Goal: Information Seeking & Learning: Learn about a topic

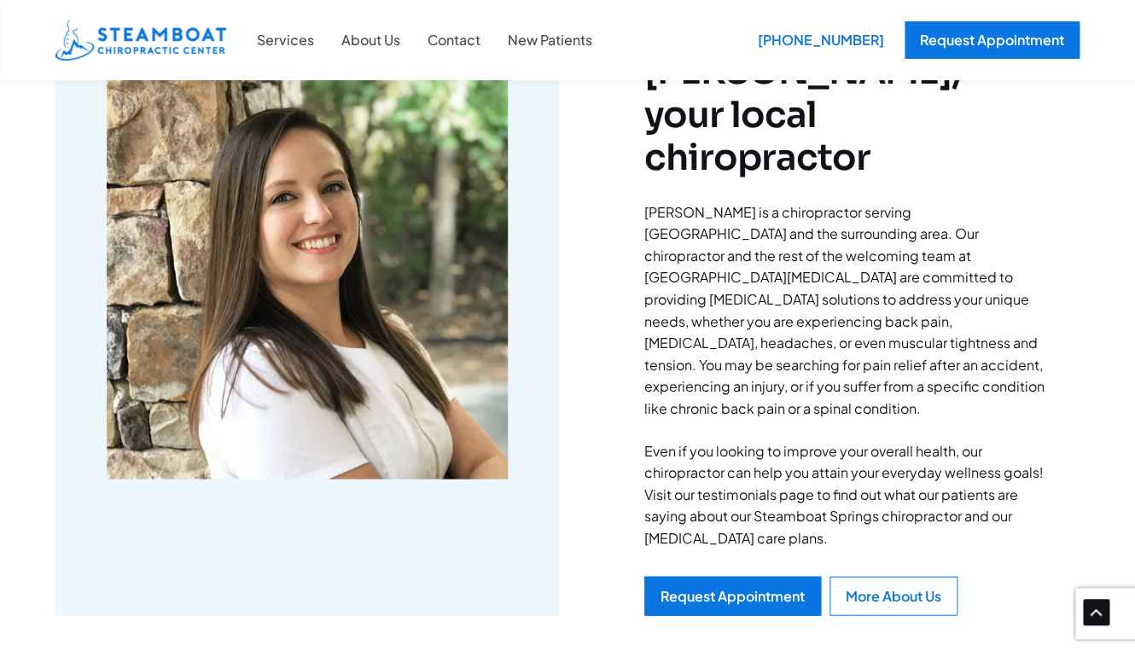
scroll to position [908, 0]
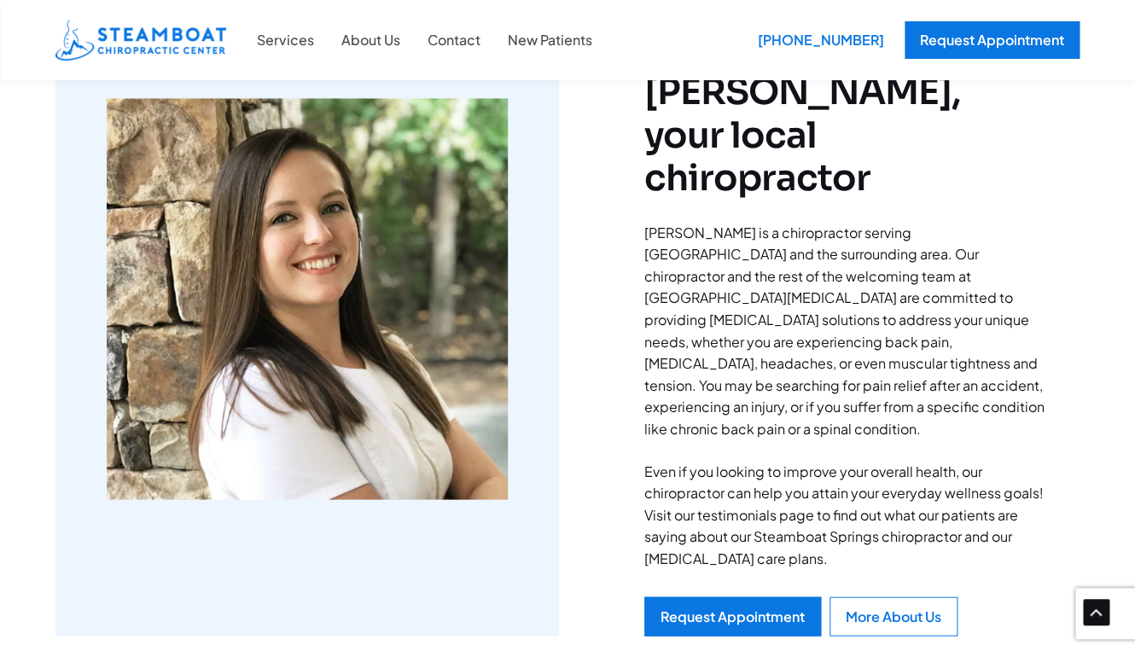
click at [400, 221] on img at bounding box center [307, 298] width 401 height 401
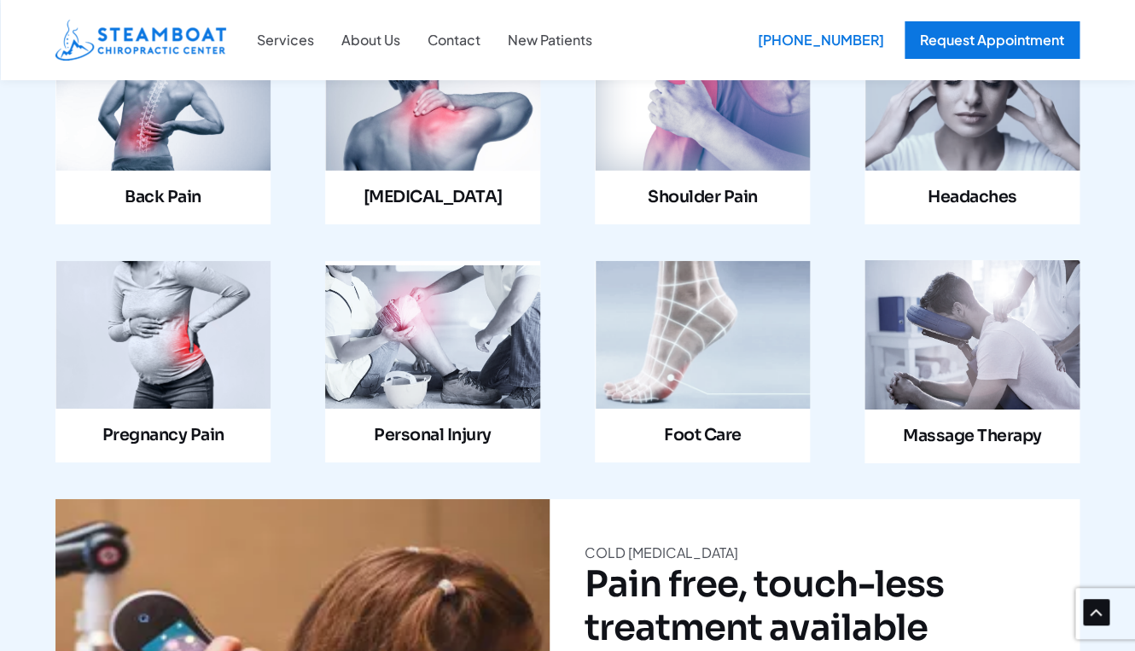
scroll to position [1724, 0]
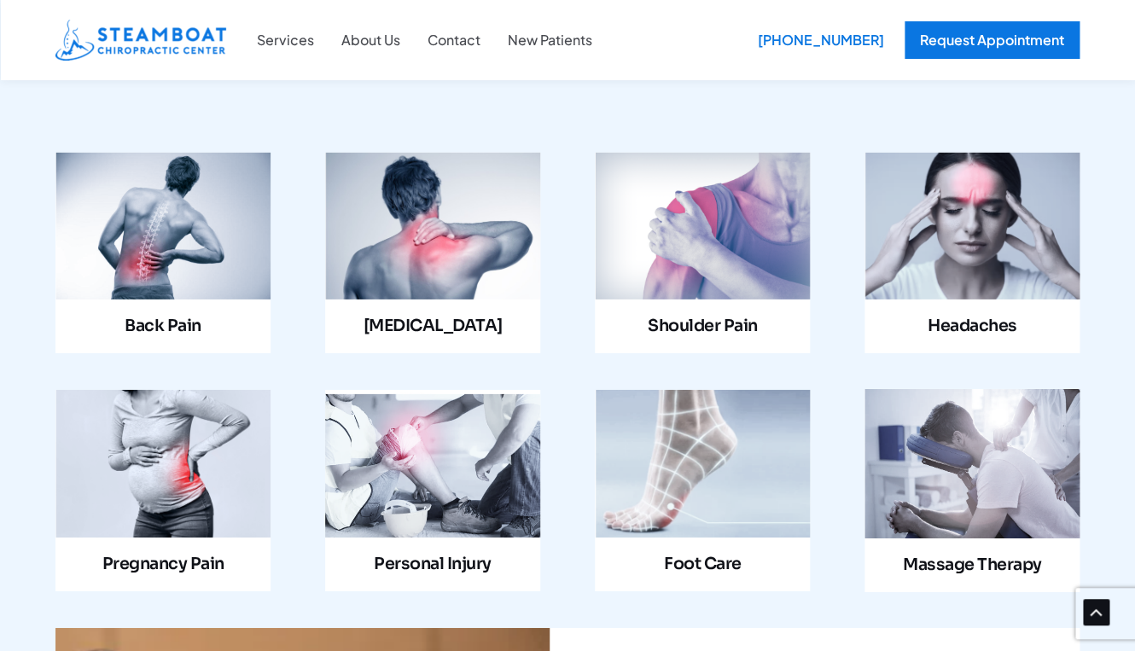
click at [962, 391] on link "Infobox Link" at bounding box center [972, 490] width 215 height 203
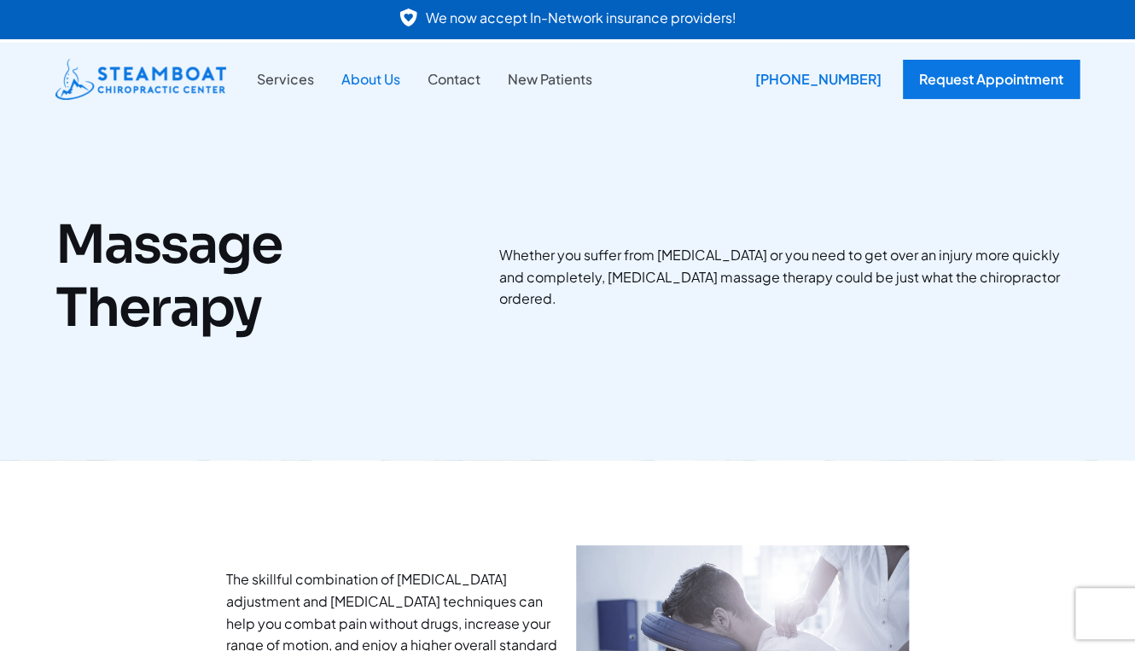
click at [350, 81] on link "About Us" at bounding box center [371, 79] width 86 height 22
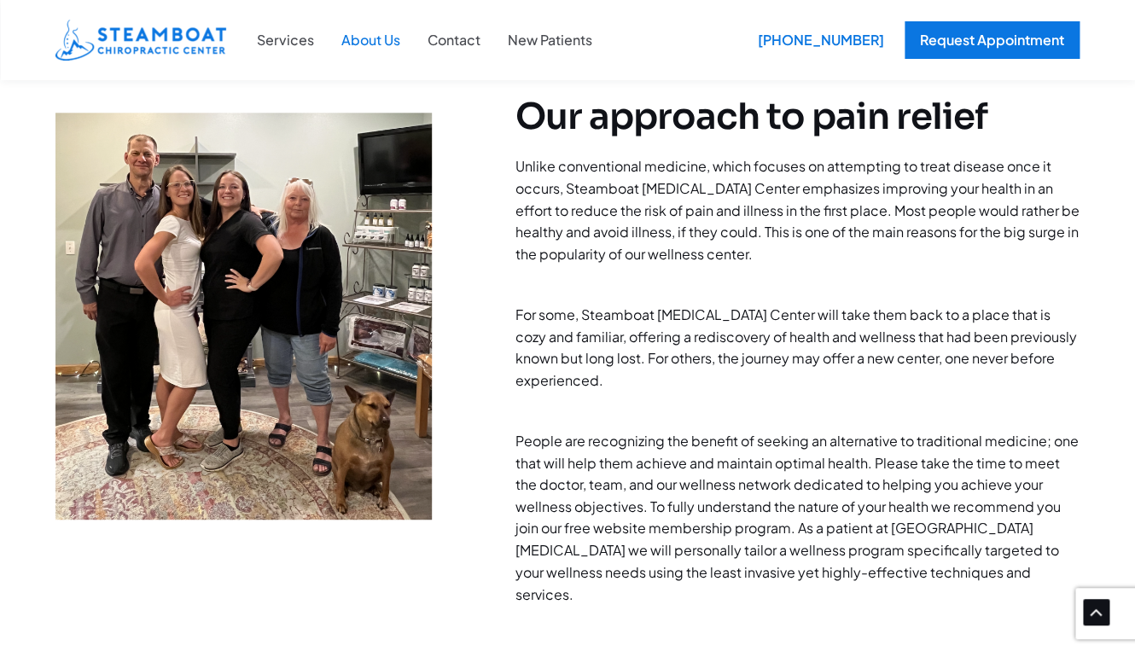
scroll to position [575, 0]
click at [201, 250] on img at bounding box center [243, 315] width 377 height 407
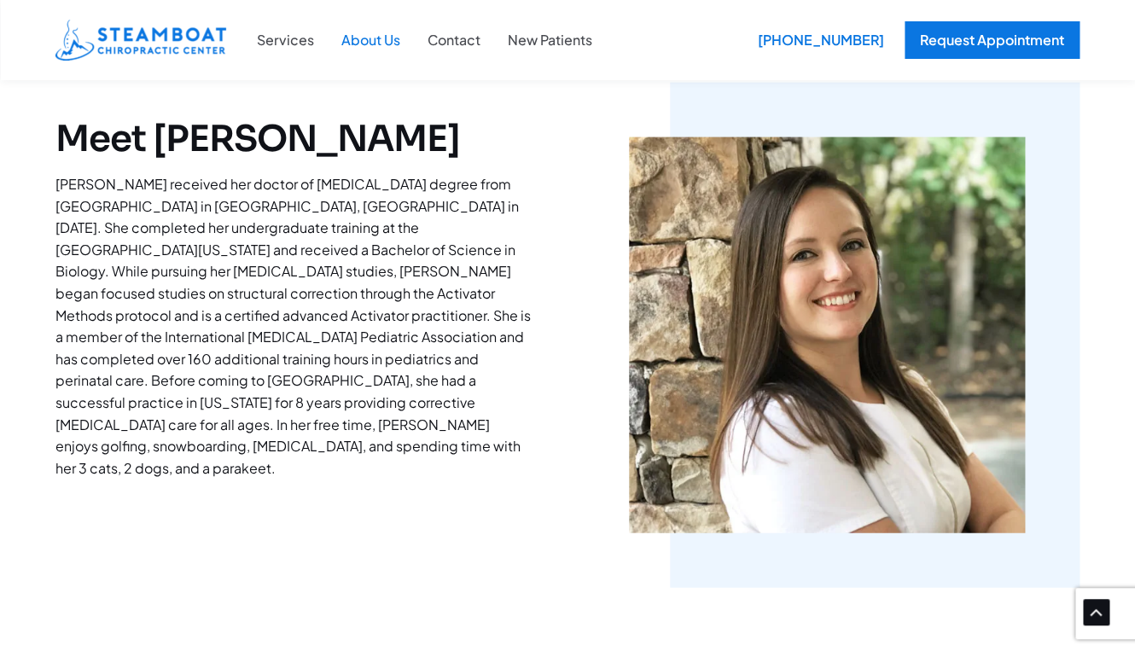
scroll to position [1185, 0]
click at [794, 273] on img at bounding box center [827, 336] width 396 height 396
click at [283, 205] on p "[PERSON_NAME] received her doctor of [MEDICAL_DATA] degree from [GEOGRAPHIC_DAT…" at bounding box center [294, 327] width 478 height 306
drag, startPoint x: 55, startPoint y: 182, endPoint x: 111, endPoint y: 184, distance: 56.4
click at [111, 184] on div "Meet [PERSON_NAME] [PERSON_NAME] received her doctor of [MEDICAL_DATA] degree f…" at bounding box center [567, 344] width 1135 height 659
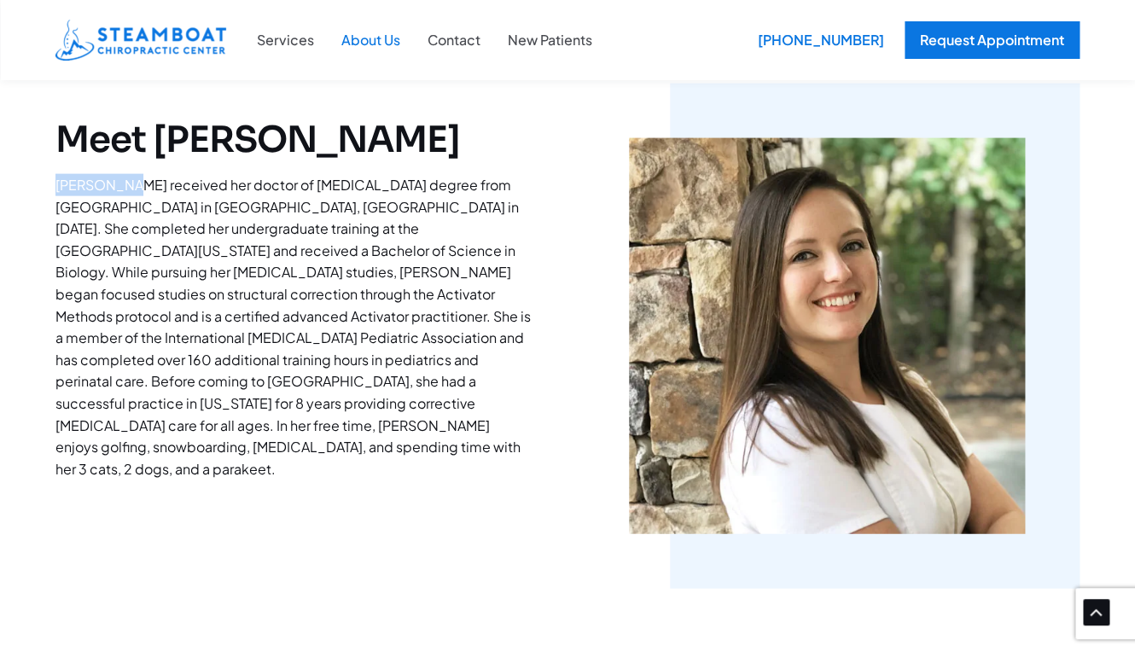
copy p "[PERSON_NAME]"
